Goal: Information Seeking & Learning: Find specific fact

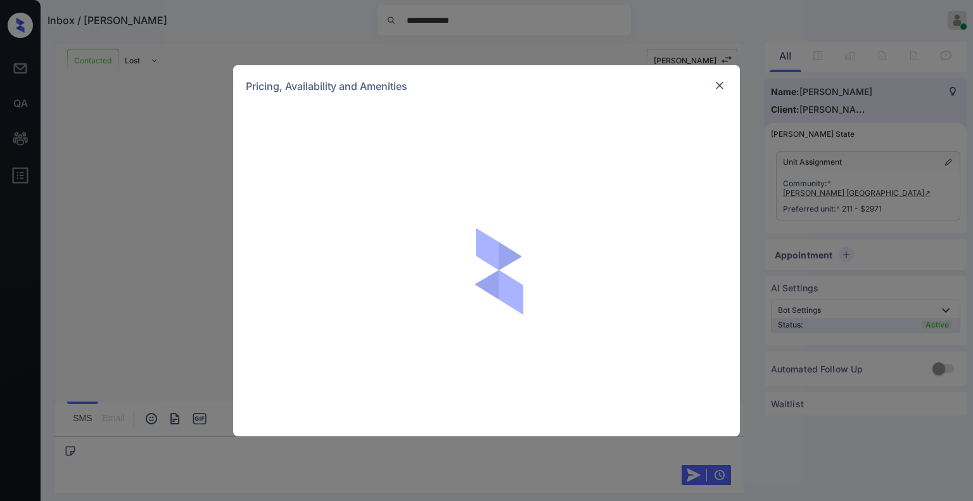
scroll to position [3193, 0]
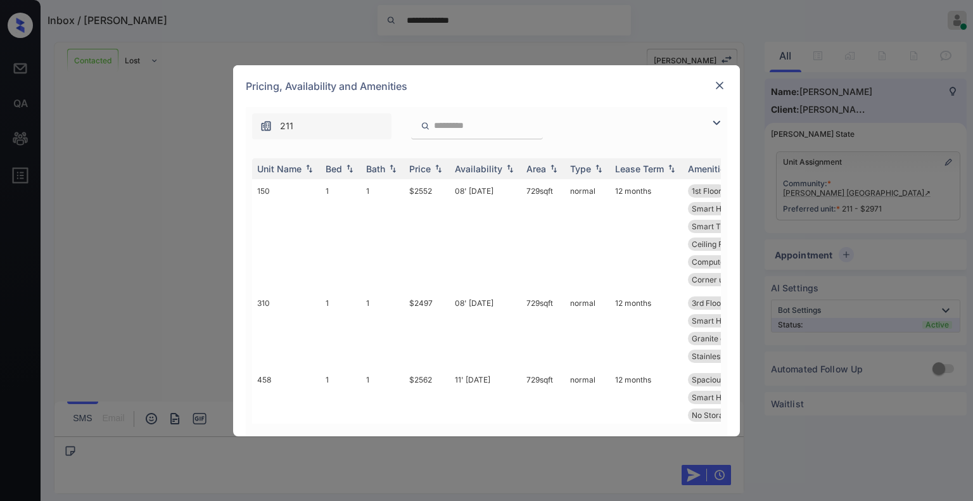
click at [713, 124] on img at bounding box center [716, 122] width 15 height 15
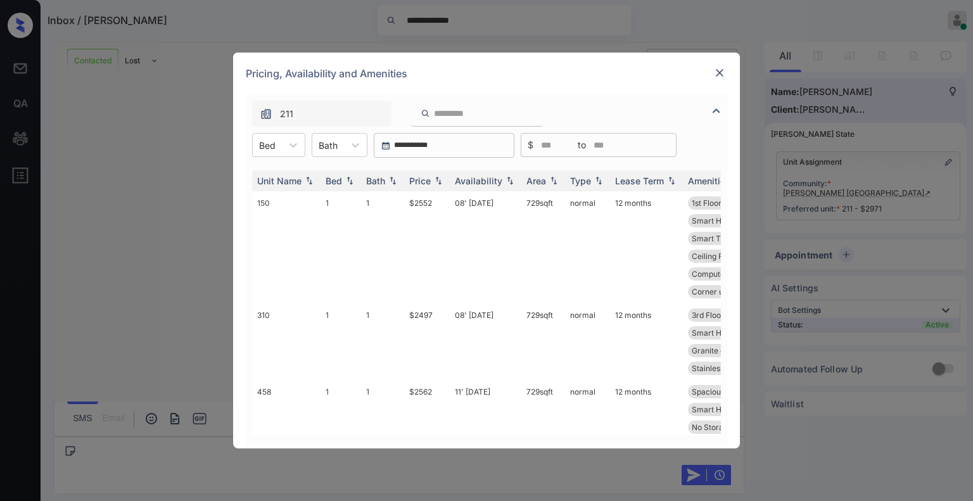
click at [720, 76] on img at bounding box center [719, 73] width 13 height 13
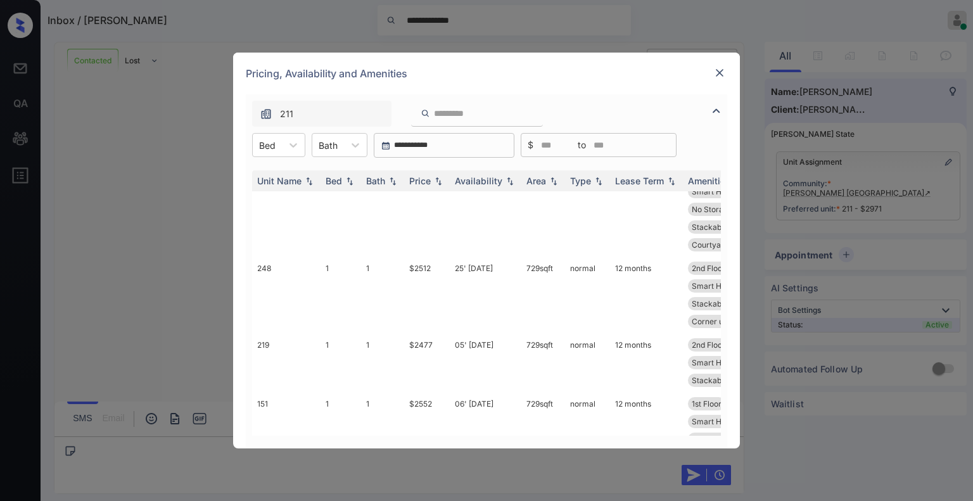
scroll to position [223, 0]
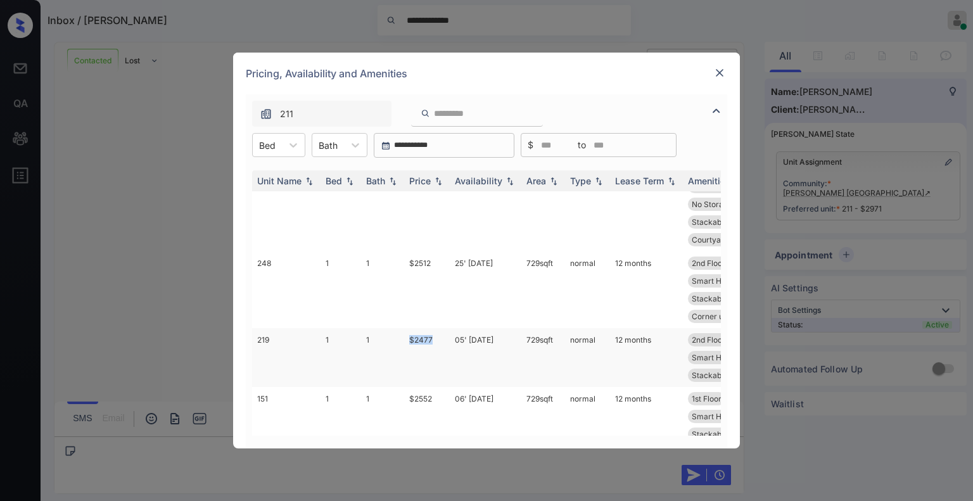
drag, startPoint x: 400, startPoint y: 341, endPoint x: 436, endPoint y: 338, distance: 35.7
click at [436, 338] on tr "219 1 1 $2477 05' [DATE] 729 sqft normal 12 months 2nd Floor Spacious Closet Ba…" at bounding box center [583, 357] width 662 height 59
copy tr "$2477"
click at [131, 233] on div "**********" at bounding box center [486, 250] width 973 height 501
click at [718, 76] on img at bounding box center [719, 73] width 13 height 13
